Goal: Task Accomplishment & Management: Complete application form

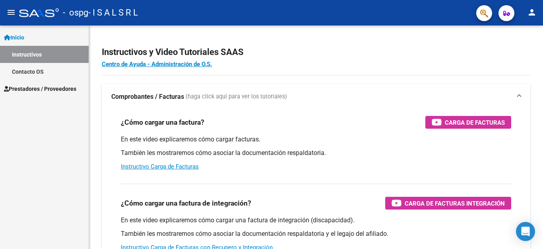
click at [39, 89] on span "Prestadores / Proveedores" at bounding box center [40, 88] width 72 height 9
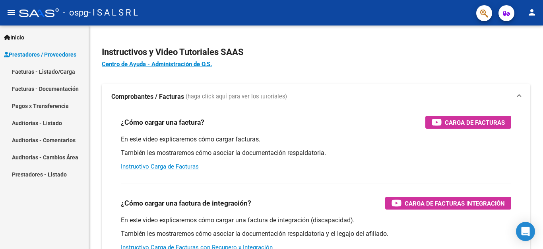
click at [43, 70] on link "Facturas - Listado/Carga" at bounding box center [44, 71] width 89 height 17
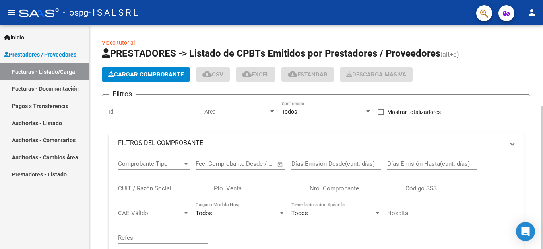
click at [154, 78] on button "Cargar Comprobante" at bounding box center [146, 74] width 88 height 14
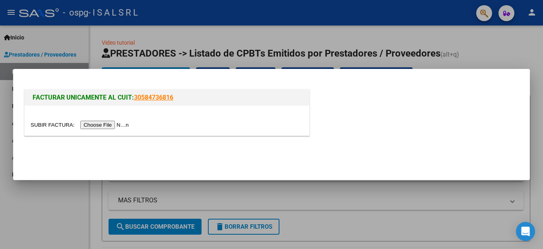
click at [126, 122] on input "file" at bounding box center [81, 124] width 101 height 8
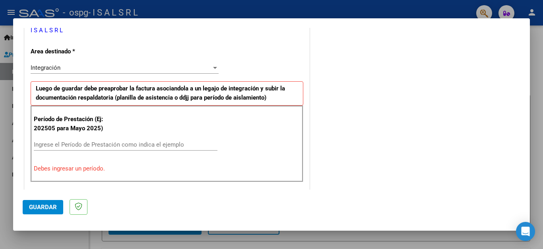
scroll to position [175, 0]
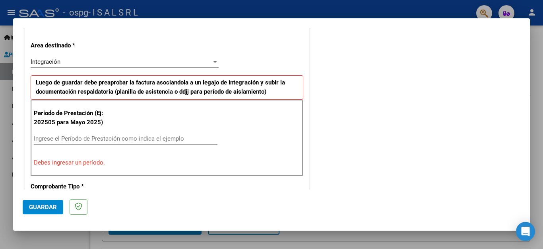
click at [141, 138] on input "Ingrese el Período de Prestación como indica el ejemplo" at bounding box center [126, 138] width 184 height 7
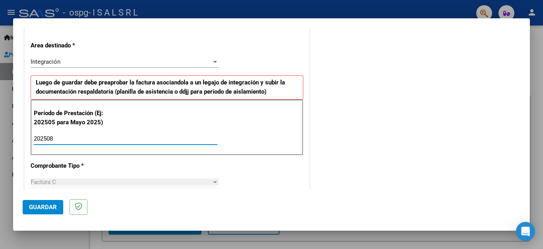
type input "202508"
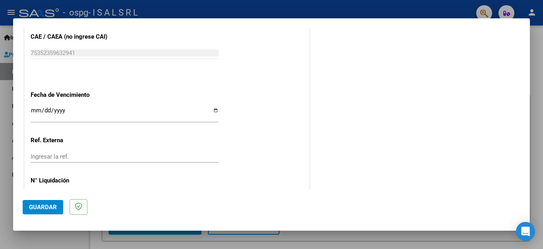
scroll to position [529, 0]
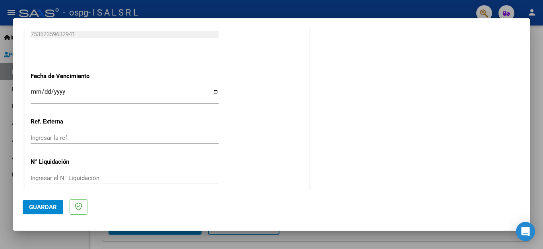
click at [199, 98] on div "Ingresar la fecha" at bounding box center [125, 98] width 188 height 24
click at [199, 91] on div "Ingresar la fecha" at bounding box center [125, 94] width 188 height 17
click at [213, 88] on input "Ingresar la fecha" at bounding box center [125, 94] width 188 height 13
type input "[DATE]"
click at [45, 211] on button "Guardar" at bounding box center [43, 207] width 41 height 14
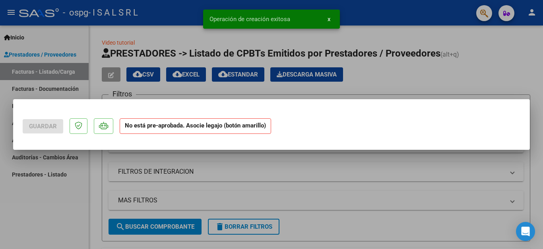
scroll to position [0, 0]
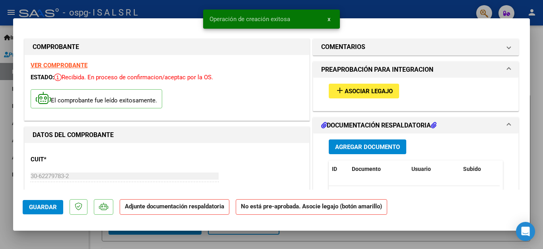
click at [358, 91] on span "Asociar Legajo" at bounding box center [369, 90] width 48 height 7
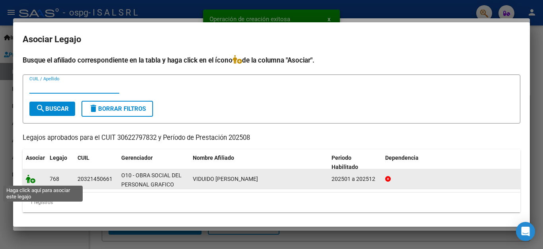
click at [33, 180] on icon at bounding box center [31, 178] width 10 height 9
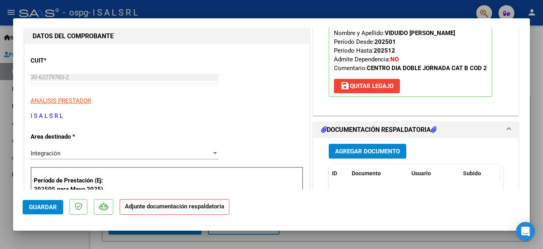
scroll to position [146, 0]
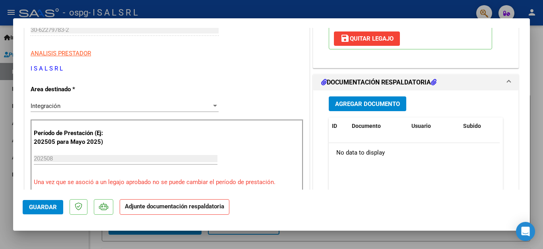
click at [368, 100] on span "Agregar Documento" at bounding box center [367, 103] width 65 height 7
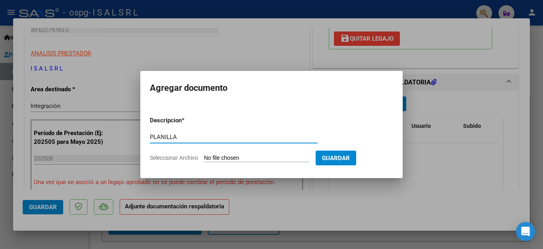
type input "PLANILLA"
click at [283, 159] on input "Seleccionar Archivo" at bounding box center [256, 158] width 105 height 8
type input "C:\fakepath\VIDUIDO.pdf"
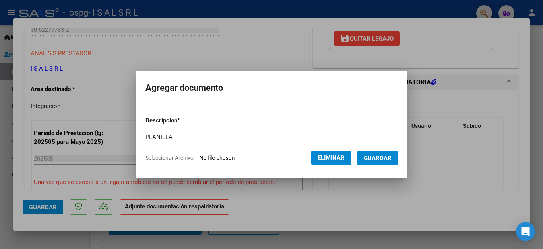
click at [382, 161] on span "Guardar" at bounding box center [378, 157] width 28 height 7
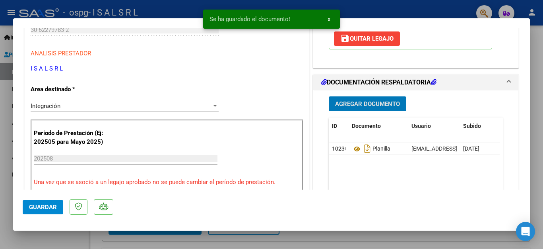
click at [39, 206] on span "Guardar" at bounding box center [43, 206] width 28 height 7
click at [0, 205] on div at bounding box center [271, 124] width 543 height 249
